Goal: Navigation & Orientation: Find specific page/section

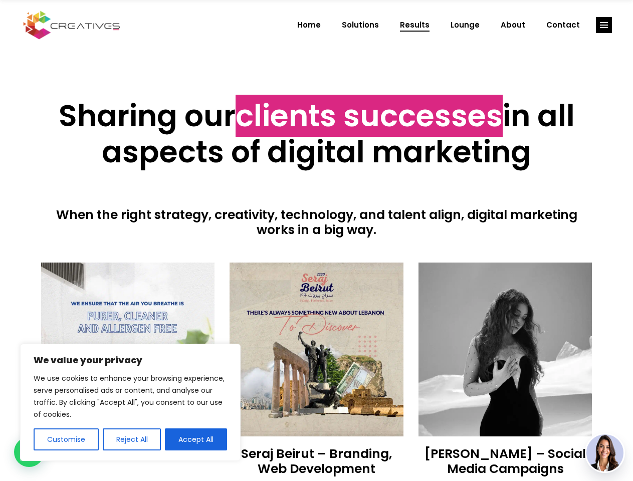
click at [316, 240] on div at bounding box center [316, 249] width 551 height 25
click at [66, 439] on button "Customise" at bounding box center [66, 439] width 65 height 22
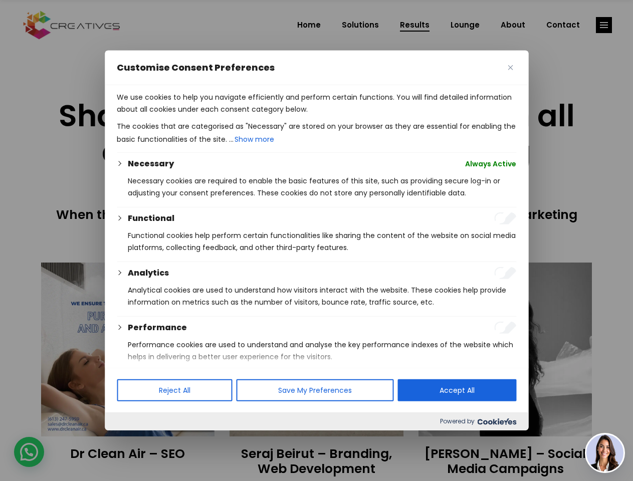
click at [131, 439] on div at bounding box center [316, 240] width 633 height 481
click at [196, 115] on p "We use cookies to help you navigate efficiently and perform certain functions. …" at bounding box center [316, 103] width 399 height 24
click at [604, 25] on div at bounding box center [316, 240] width 633 height 481
click at [605, 453] on img at bounding box center [604, 452] width 37 height 37
